Goal: Task Accomplishment & Management: Manage account settings

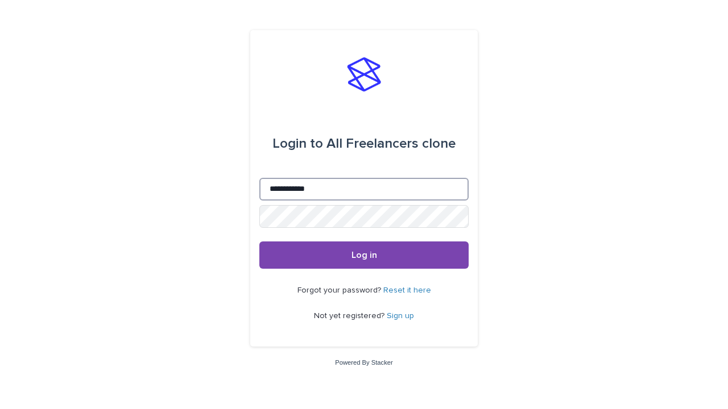
type input "**********"
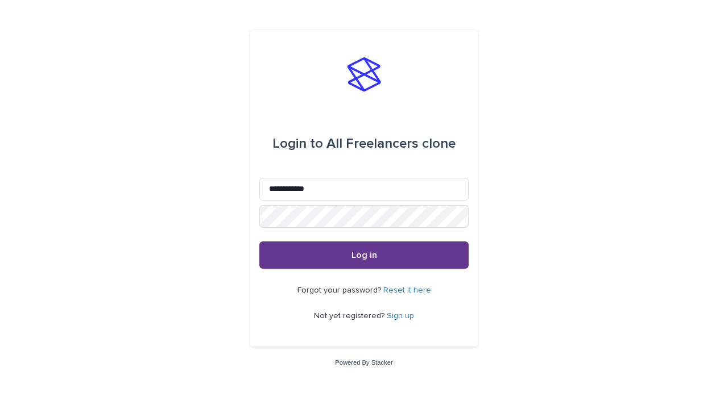
click at [364, 255] on span "Log in" at bounding box center [364, 255] width 26 height 9
